Goal: Task Accomplishment & Management: Use online tool/utility

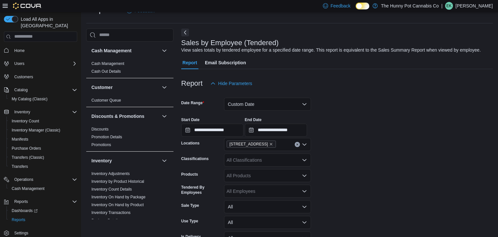
scroll to position [167, 0]
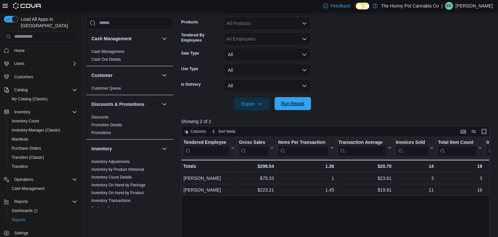
click at [289, 104] on span "Run Report" at bounding box center [292, 103] width 23 height 6
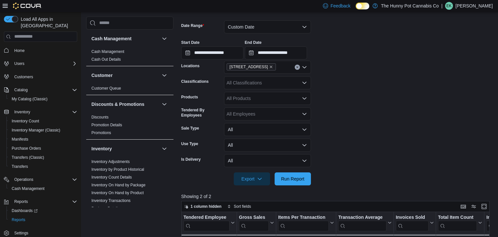
scroll to position [92, 0]
click at [294, 26] on button "Custom Date" at bounding box center [267, 27] width 87 height 13
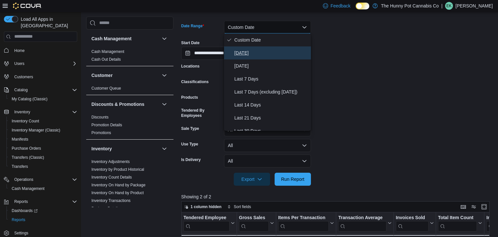
click at [285, 54] on span "[DATE]" at bounding box center [272, 53] width 74 height 8
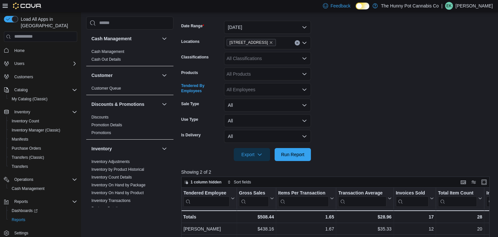
click at [256, 95] on div "All Employees" at bounding box center [267, 89] width 87 height 13
type input "****"
click at [255, 99] on span "[PERSON_NAME]" at bounding box center [267, 100] width 79 height 6
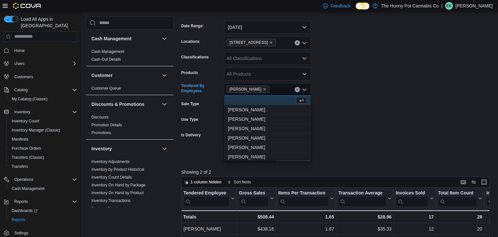
click at [335, 156] on form "Date Range [DATE] Locations [STREET_ADDRESS] Classifications All Classification…" at bounding box center [337, 87] width 312 height 148
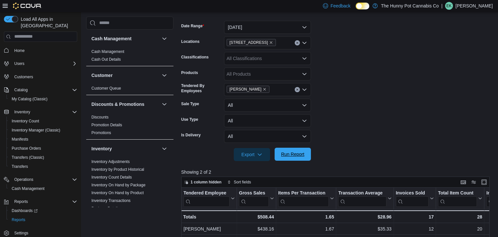
click at [302, 153] on span "Run Report" at bounding box center [292, 154] width 23 height 6
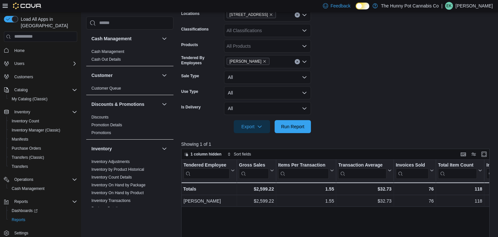
scroll to position [121, 0]
